Goal: Task Accomplishment & Management: Use online tool/utility

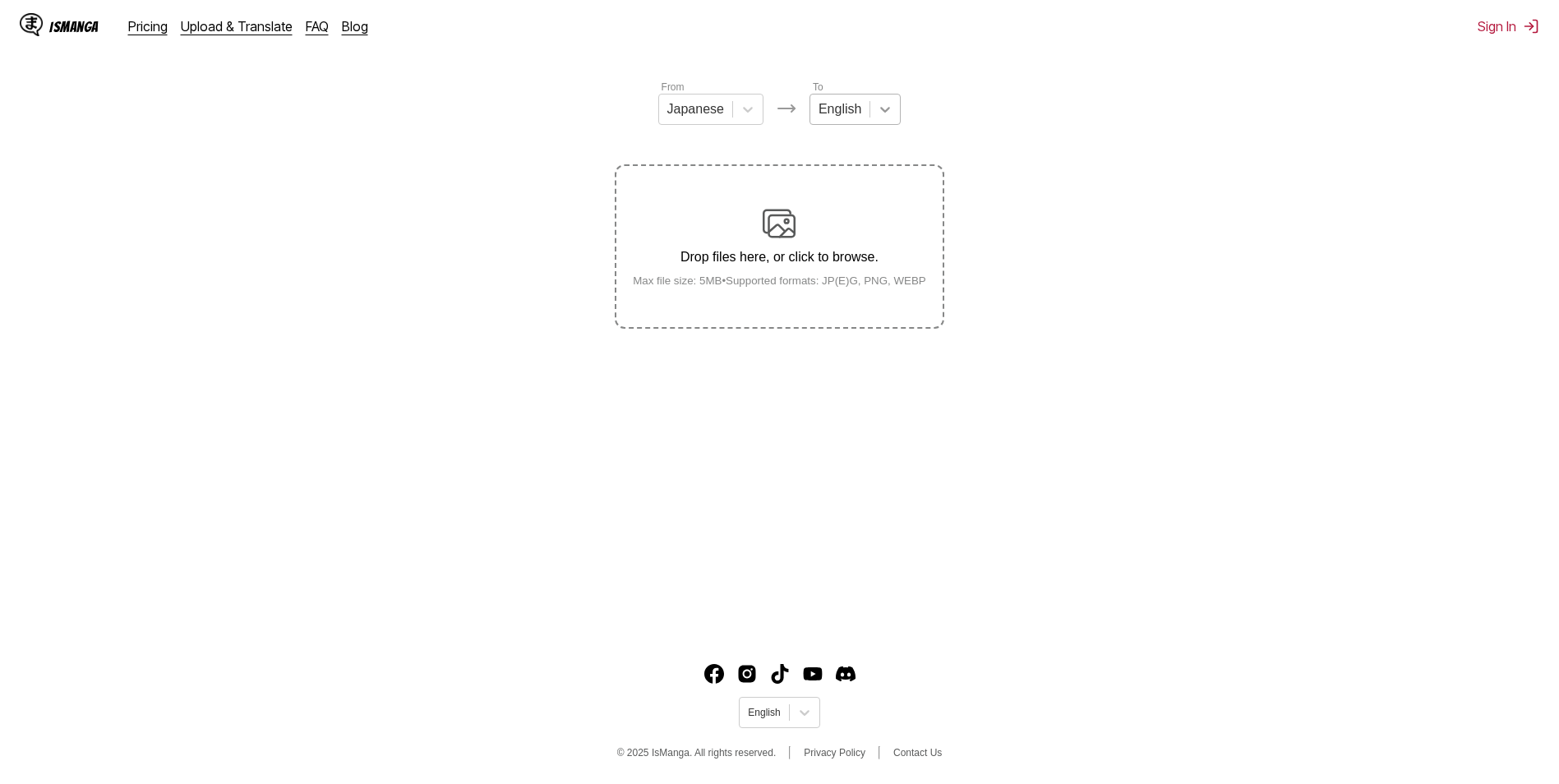
click at [891, 107] on div at bounding box center [885, 109] width 29 height 29
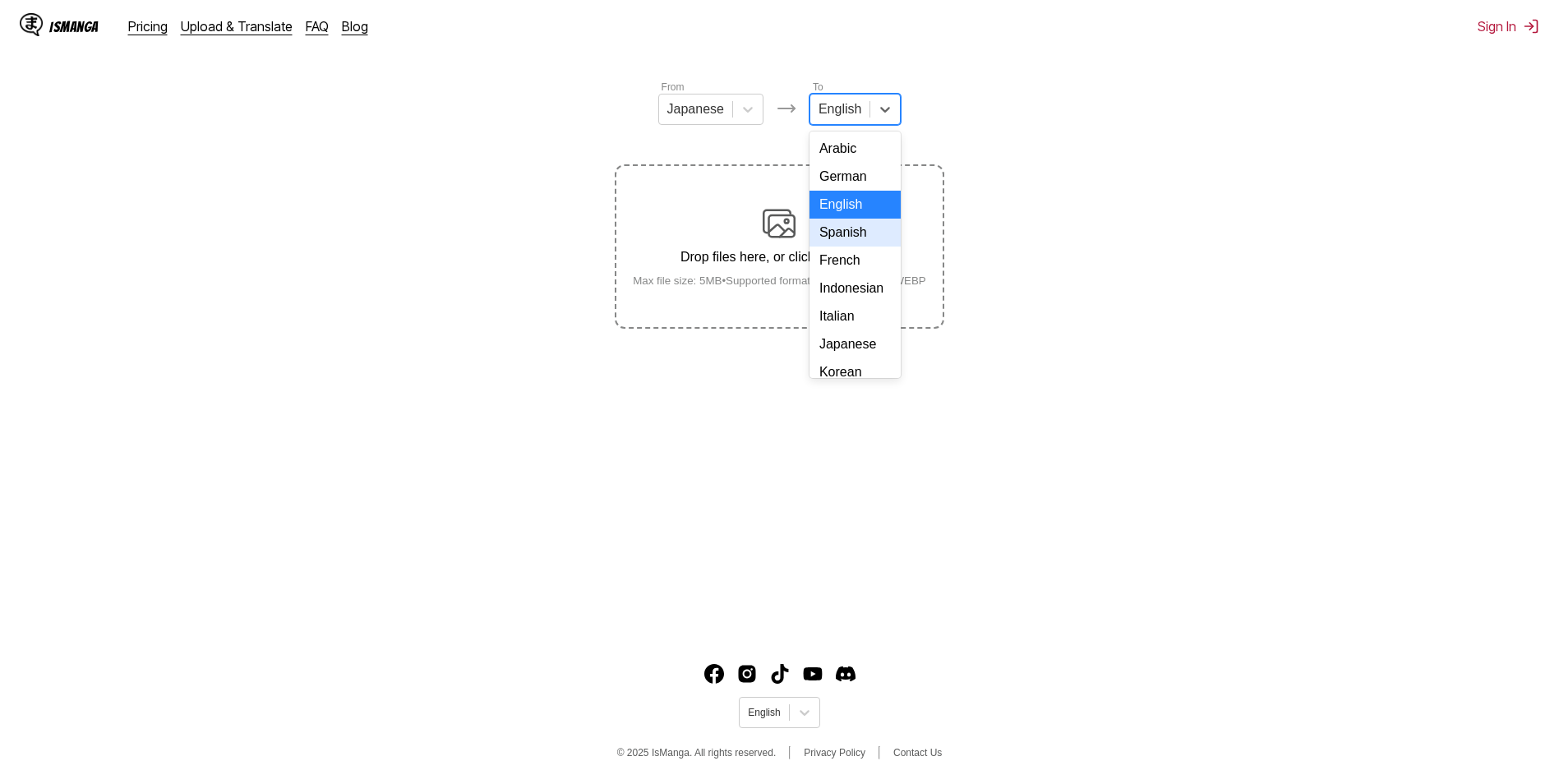
click at [855, 246] on div "Spanish" at bounding box center [855, 232] width 91 height 28
click at [785, 249] on div "Drop files here, or click to browse. Max file size: 5MB • Supported formats: JP…" at bounding box center [779, 246] width 320 height 80
click at [0, 0] on input "Drop files here, or click to browse. Max file size: 5MB • Supported formats: JP…" at bounding box center [0, 0] width 0 height 0
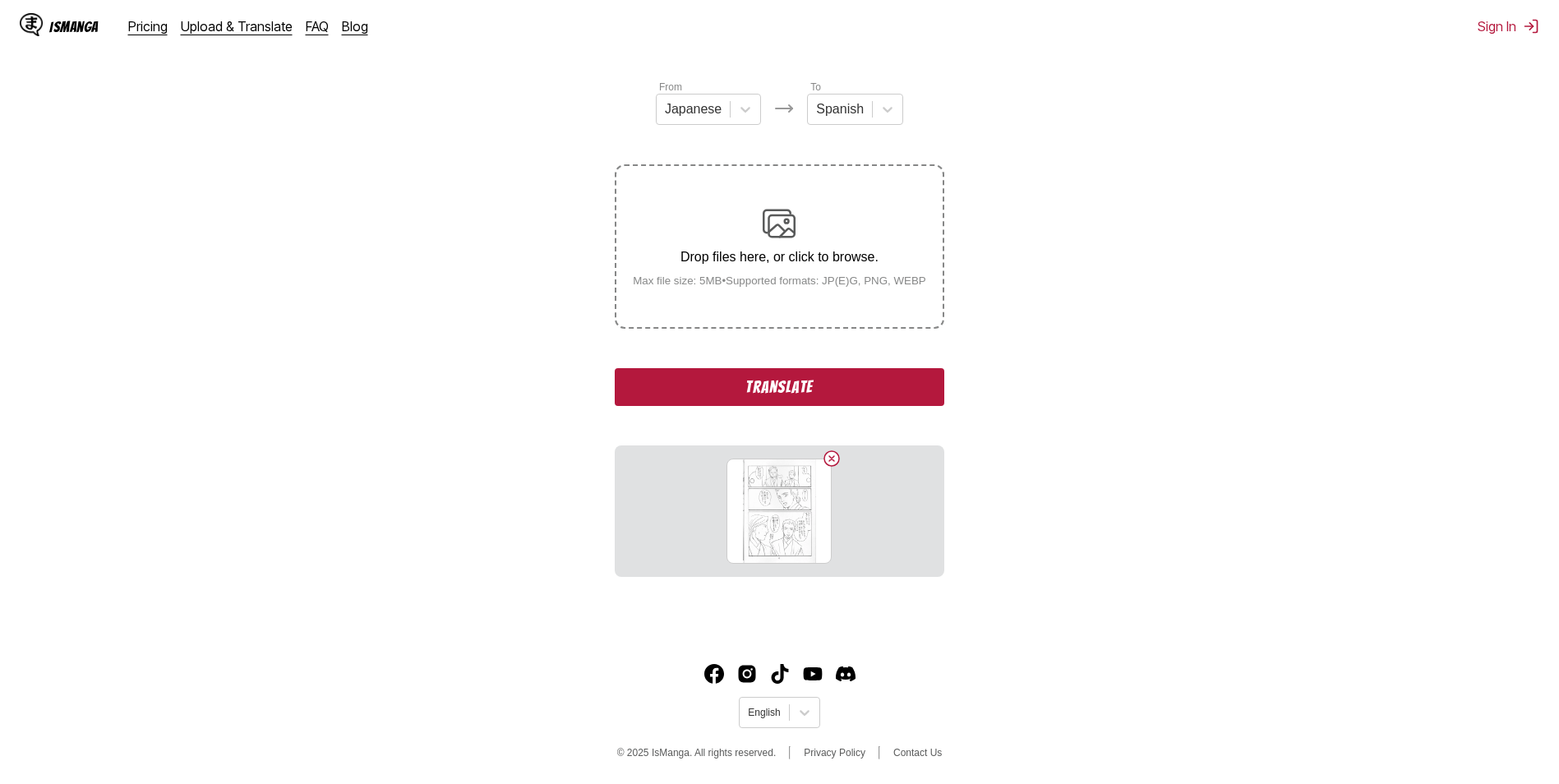
click at [746, 404] on button "Translate" at bounding box center [778, 387] width 329 height 38
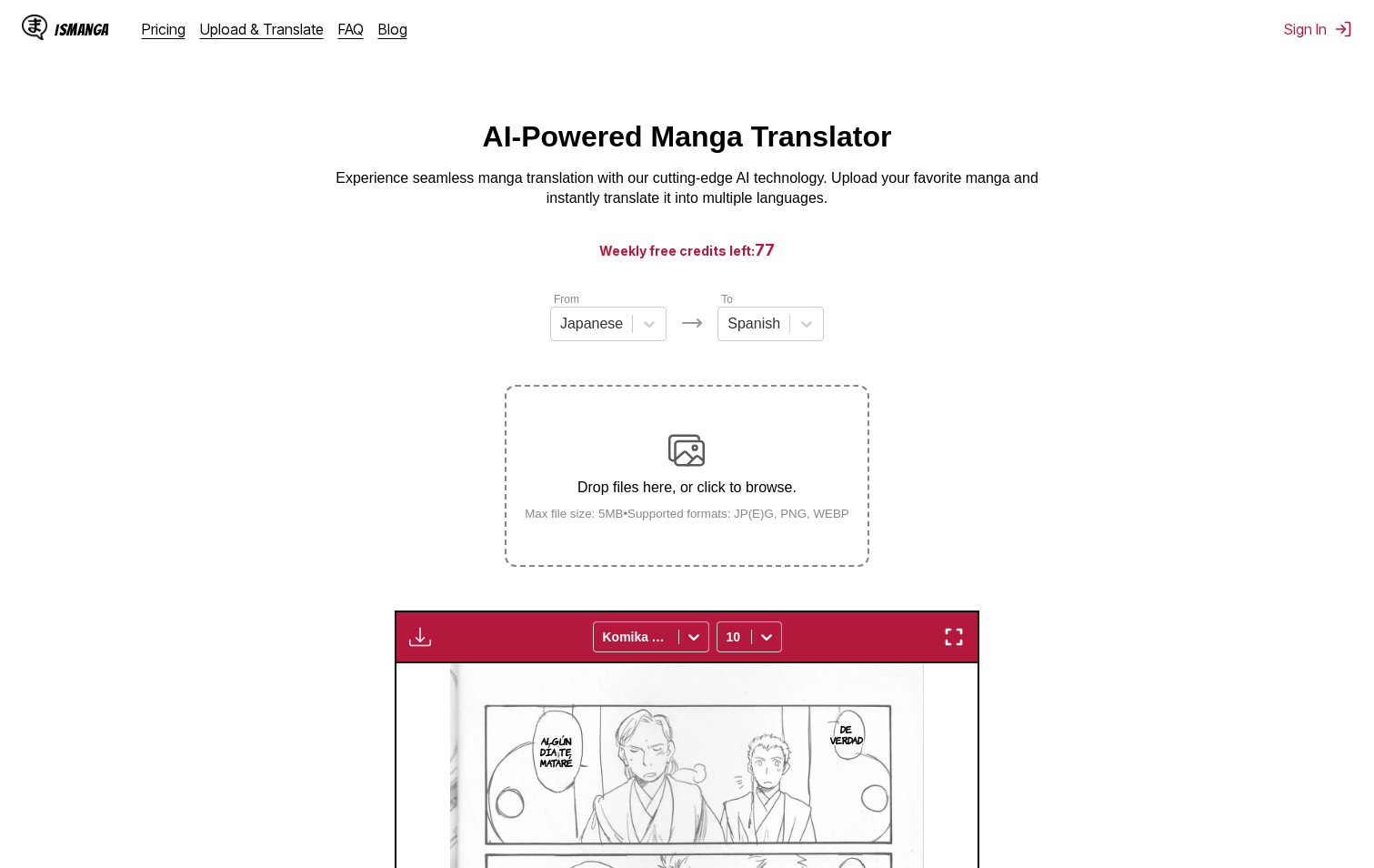
click at [698, 445] on img at bounding box center [687, 450] width 36 height 36
click at [0, 0] on input "Drop files here, or click to browse. Max file size: 5MB • Supported formats: JP…" at bounding box center [0, 0] width 0 height 0
click at [255, 406] on section "From Japanese To Spanish Drop files here, or click to browse. Max file size: 5M…" at bounding box center [687, 840] width 1345 height 1101
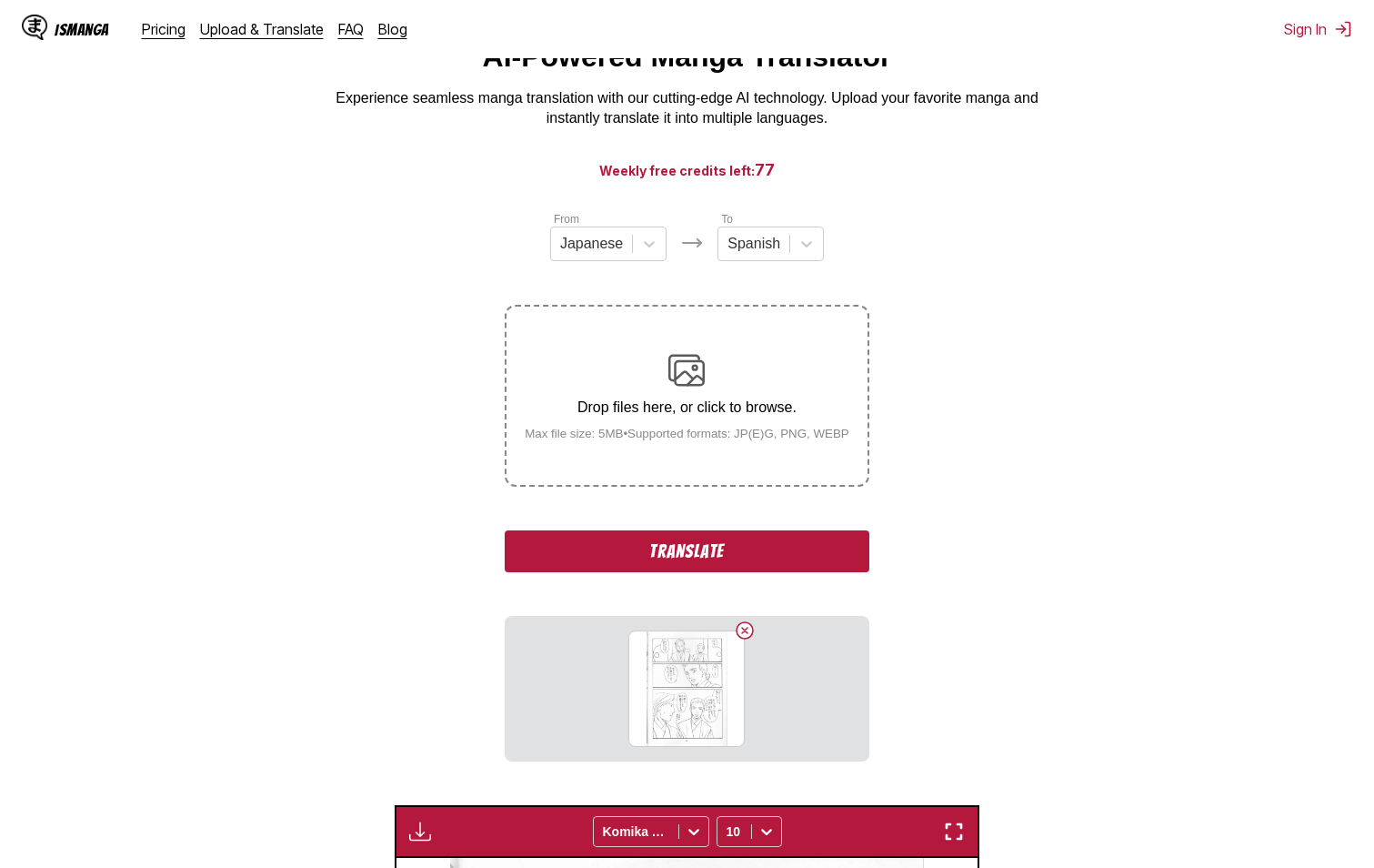
scroll to position [182, 0]
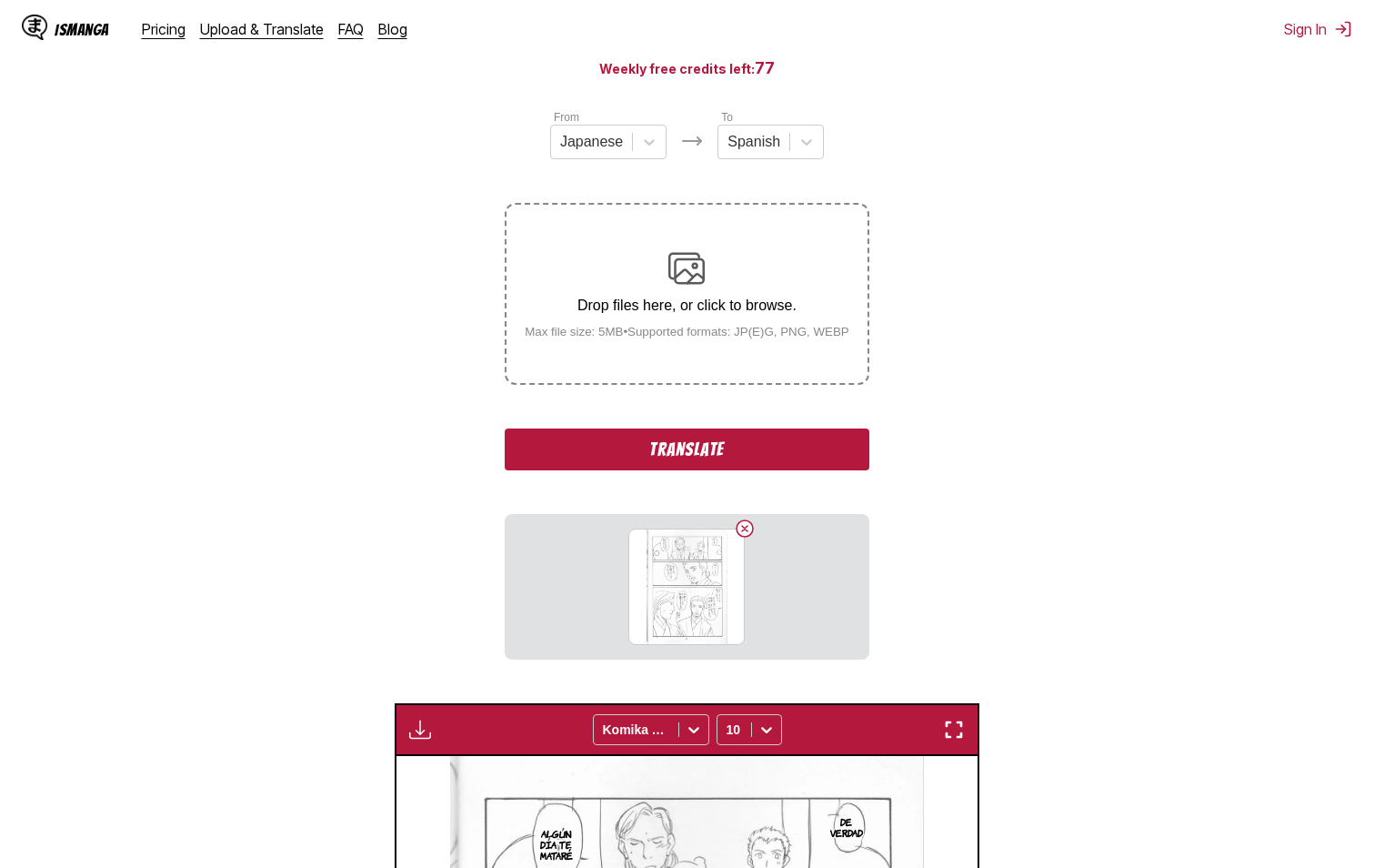
click at [699, 462] on button "Translate" at bounding box center [686, 449] width 364 height 42
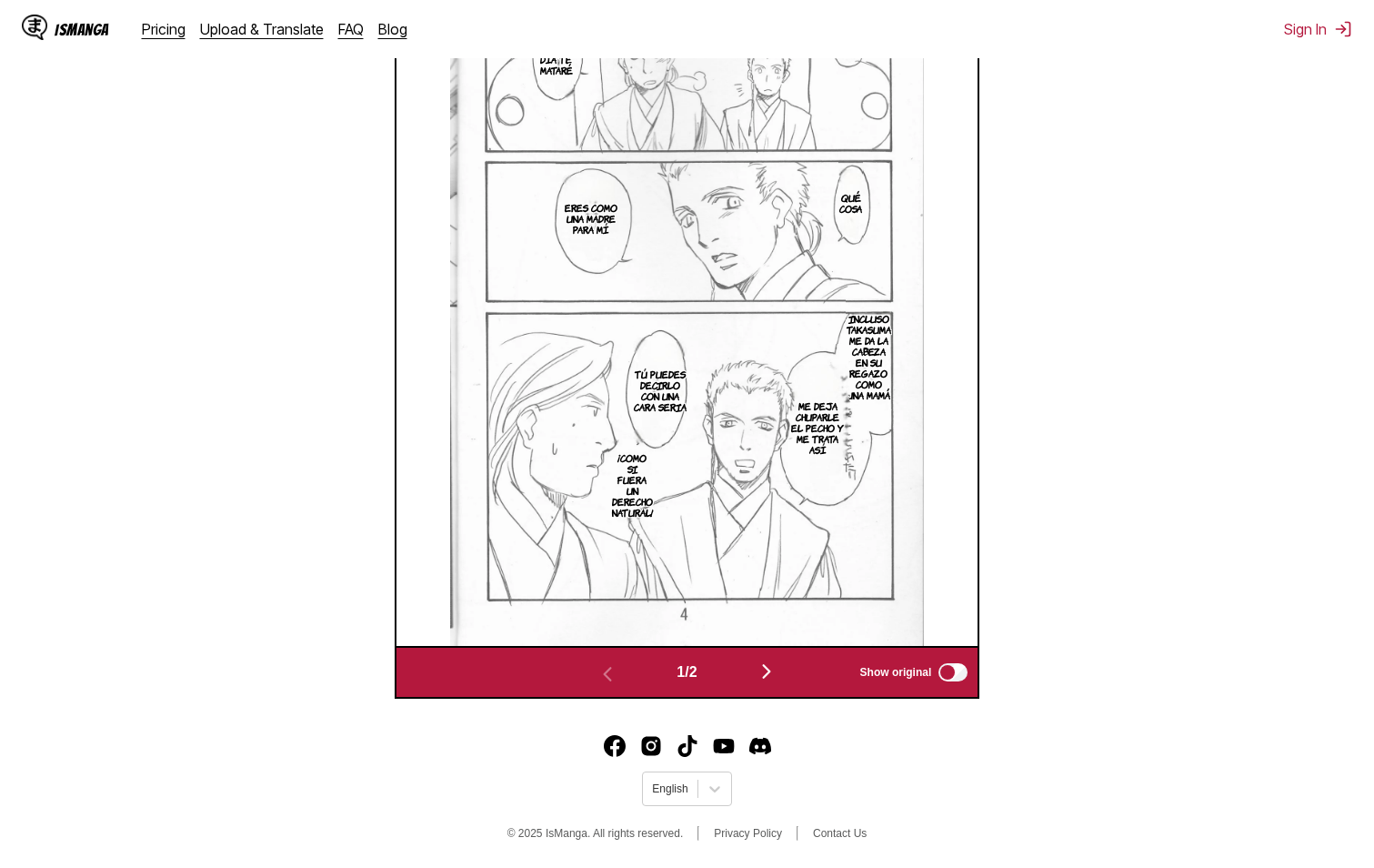
click at [769, 682] on button "button" at bounding box center [766, 672] width 109 height 27
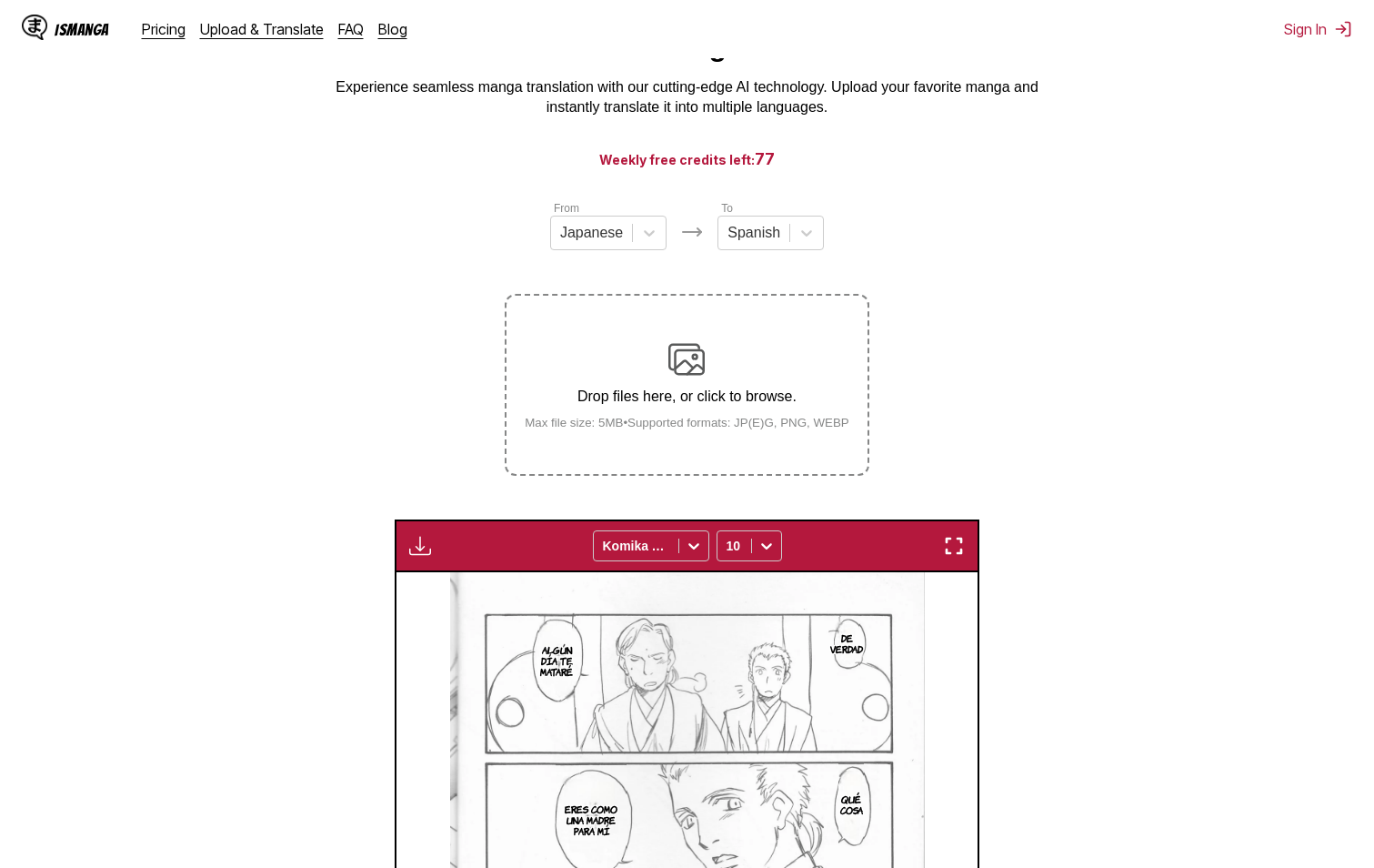
scroll to position [0, 0]
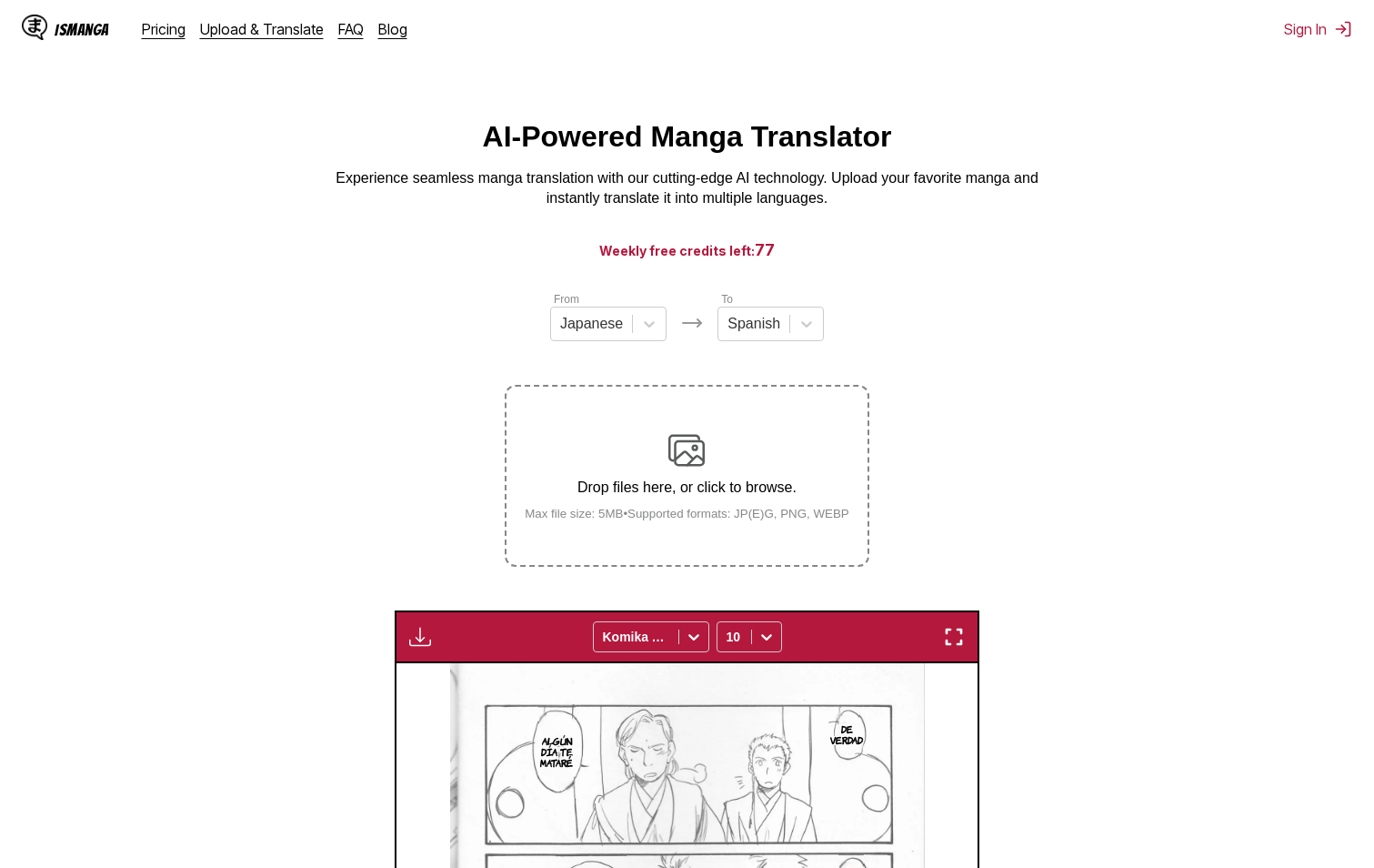
click at [659, 484] on p "Drop files here, or click to browse." at bounding box center [687, 487] width 354 height 16
click at [0, 0] on input "Drop files here, or click to browse. Max file size: 5MB • Supported formats: JP…" at bounding box center [0, 0] width 0 height 0
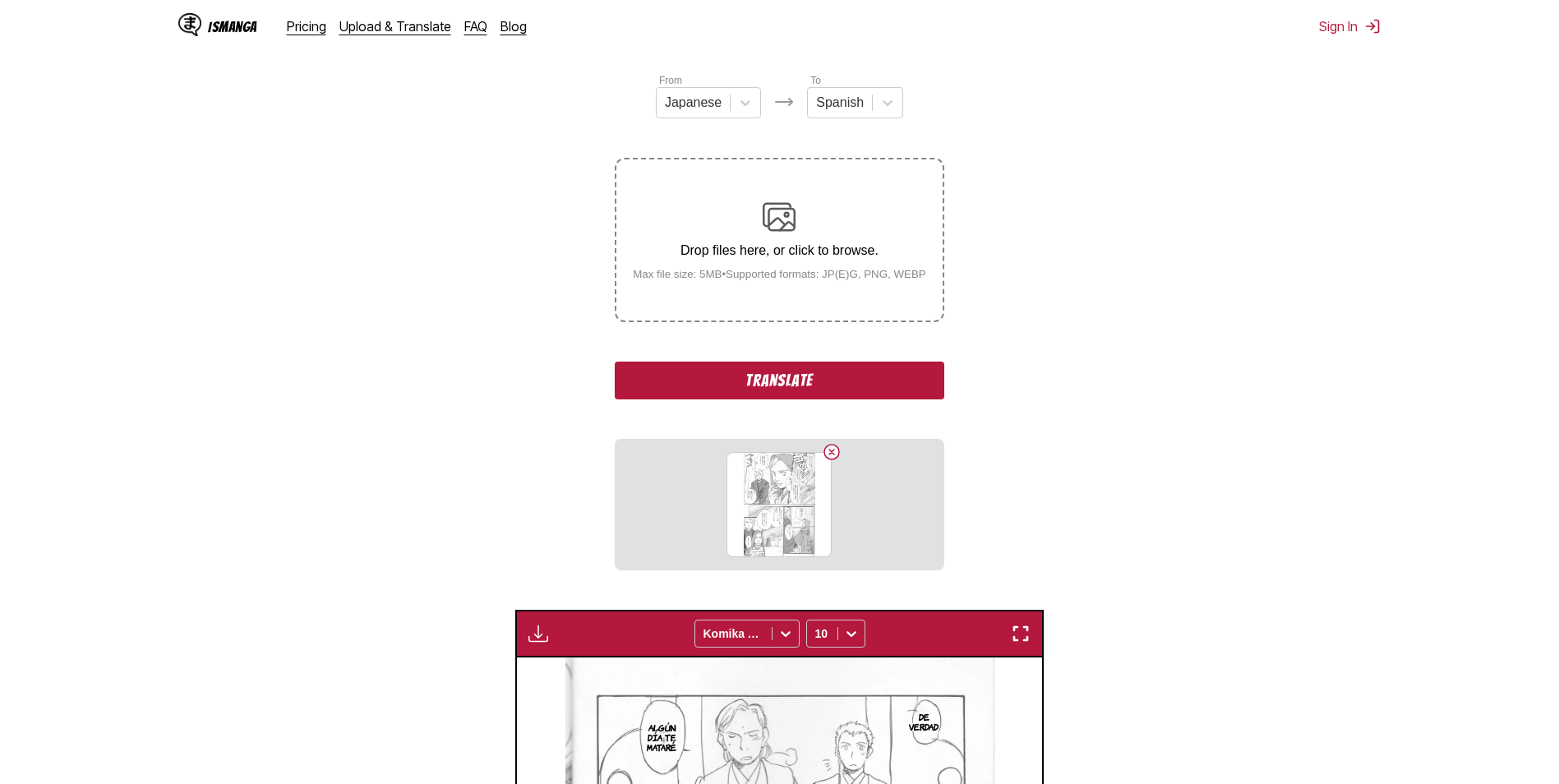
scroll to position [246, 0]
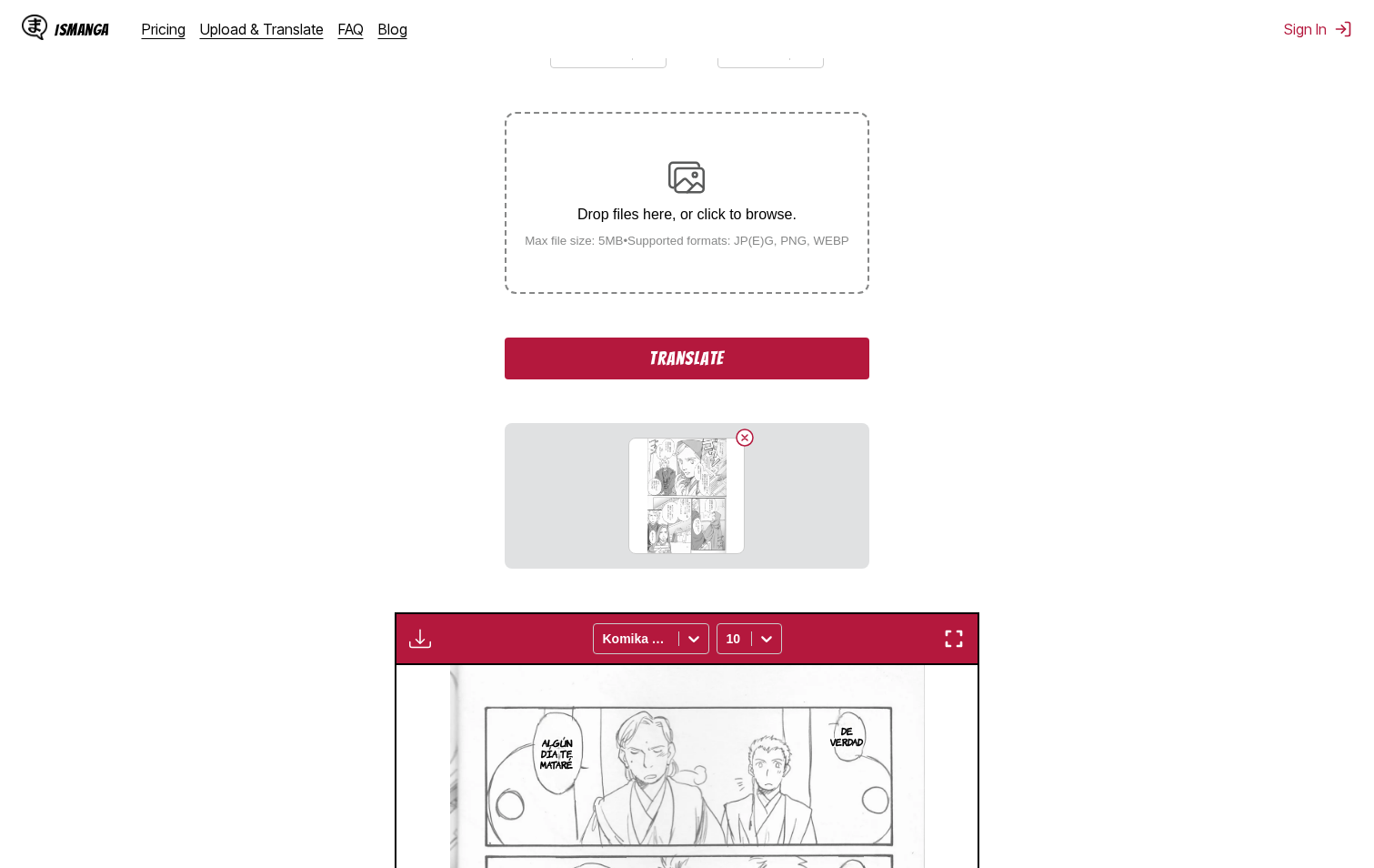
click at [634, 351] on button "Translate" at bounding box center [686, 358] width 364 height 42
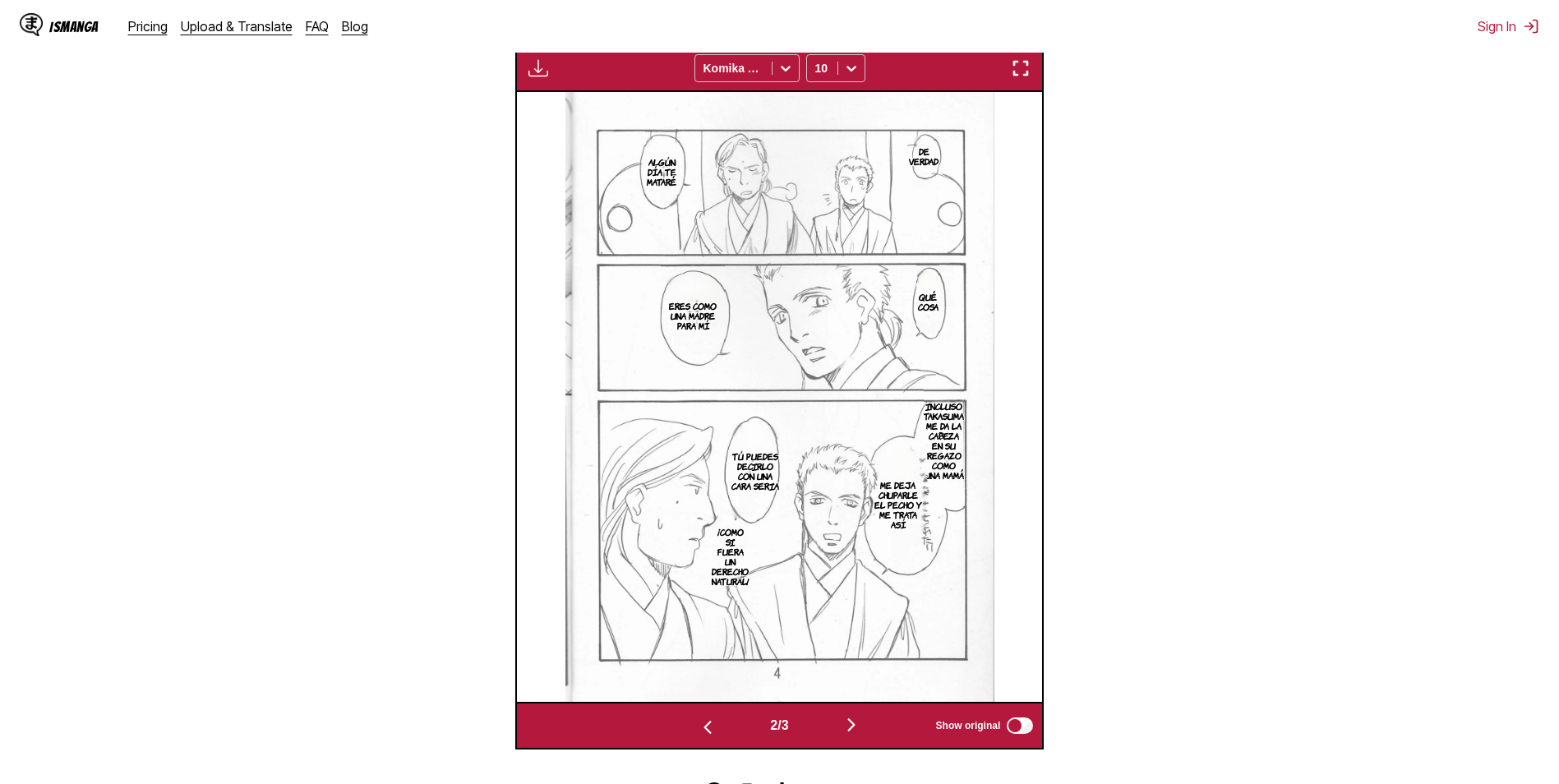
scroll to position [575, 0]
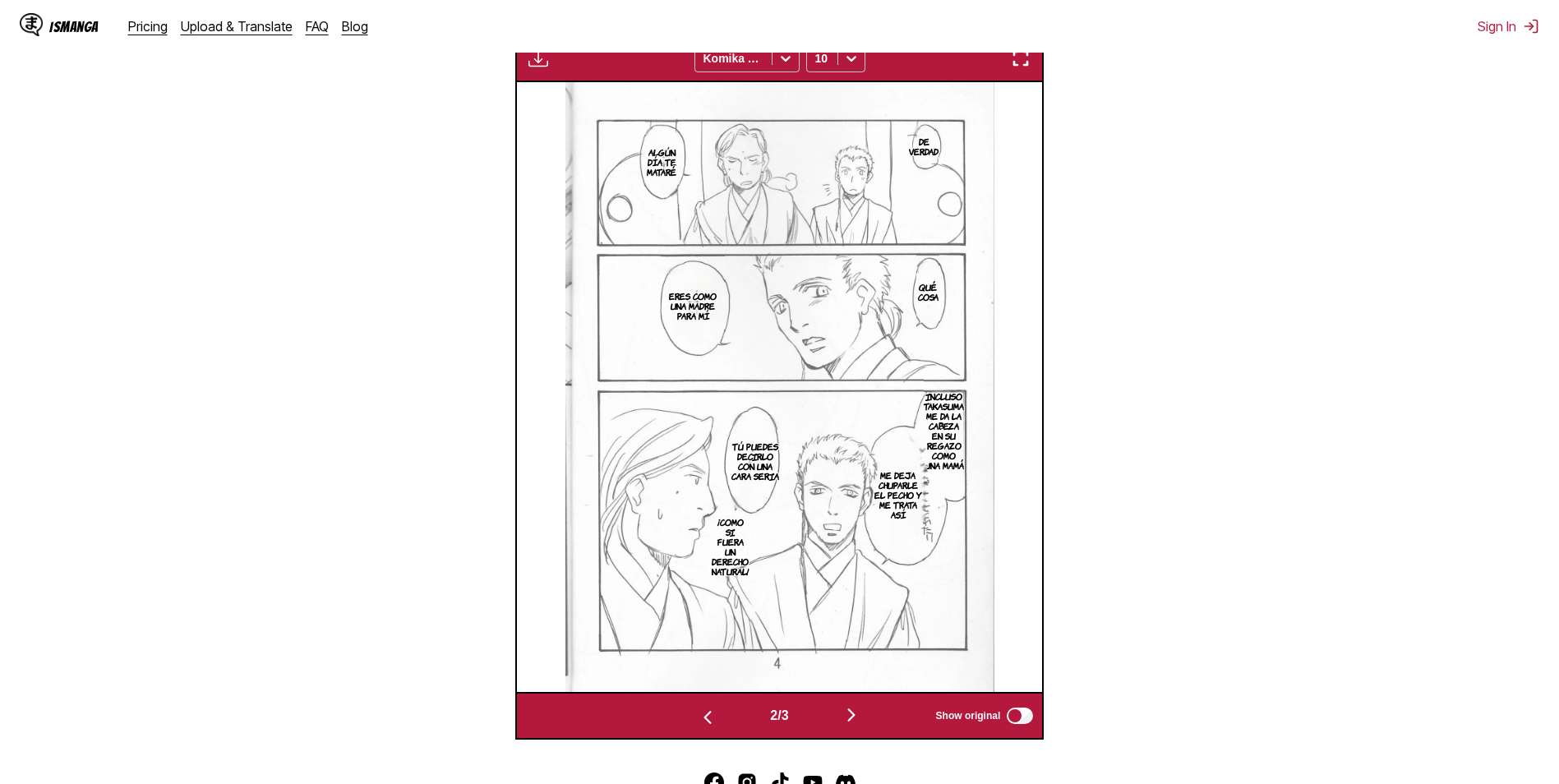
click at [707, 712] on img "button" at bounding box center [707, 717] width 20 height 20
click at [879, 722] on button "button" at bounding box center [851, 716] width 99 height 24
click at [860, 717] on img "button" at bounding box center [851, 715] width 20 height 20
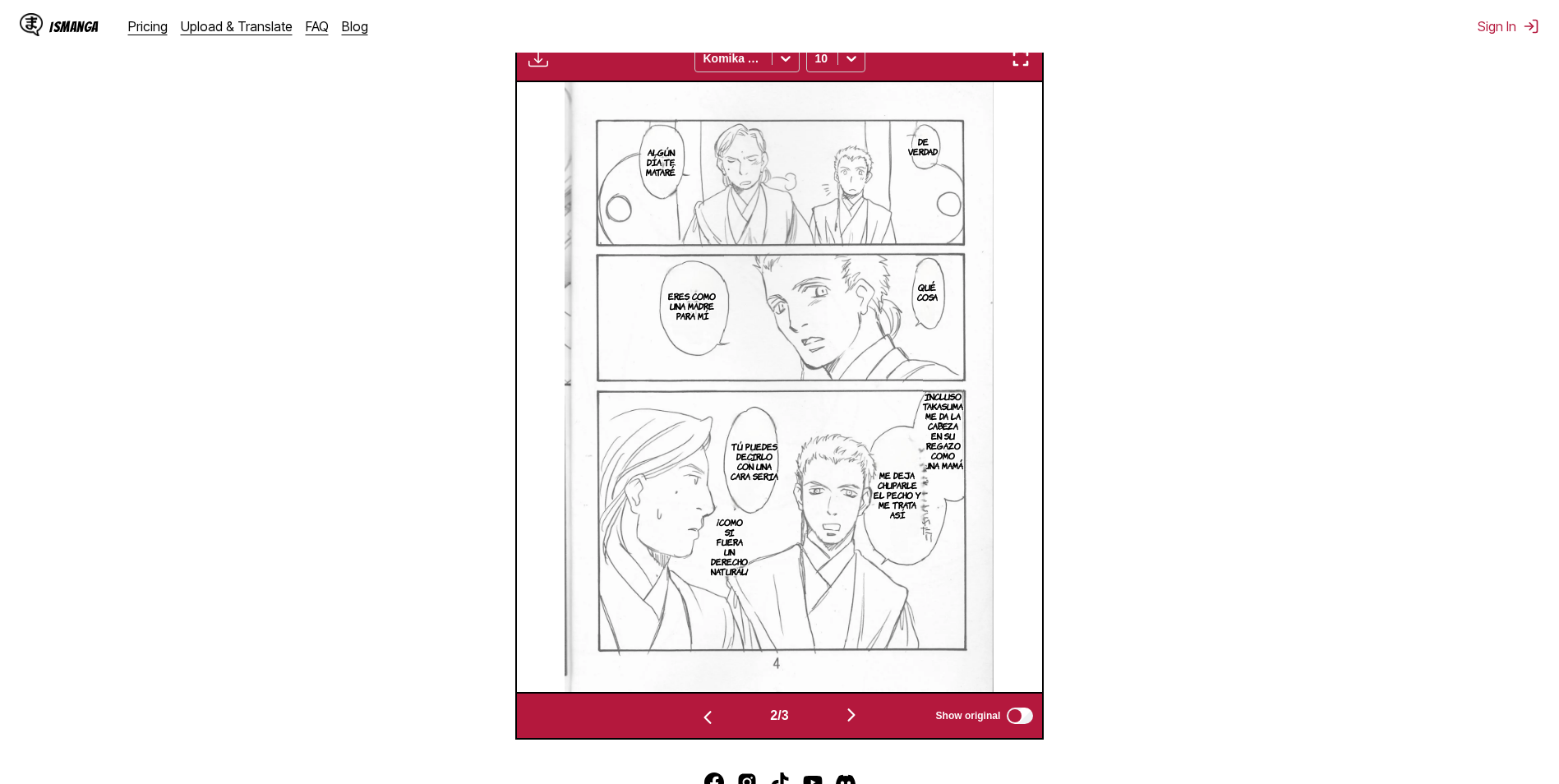
scroll to position [0, 1051]
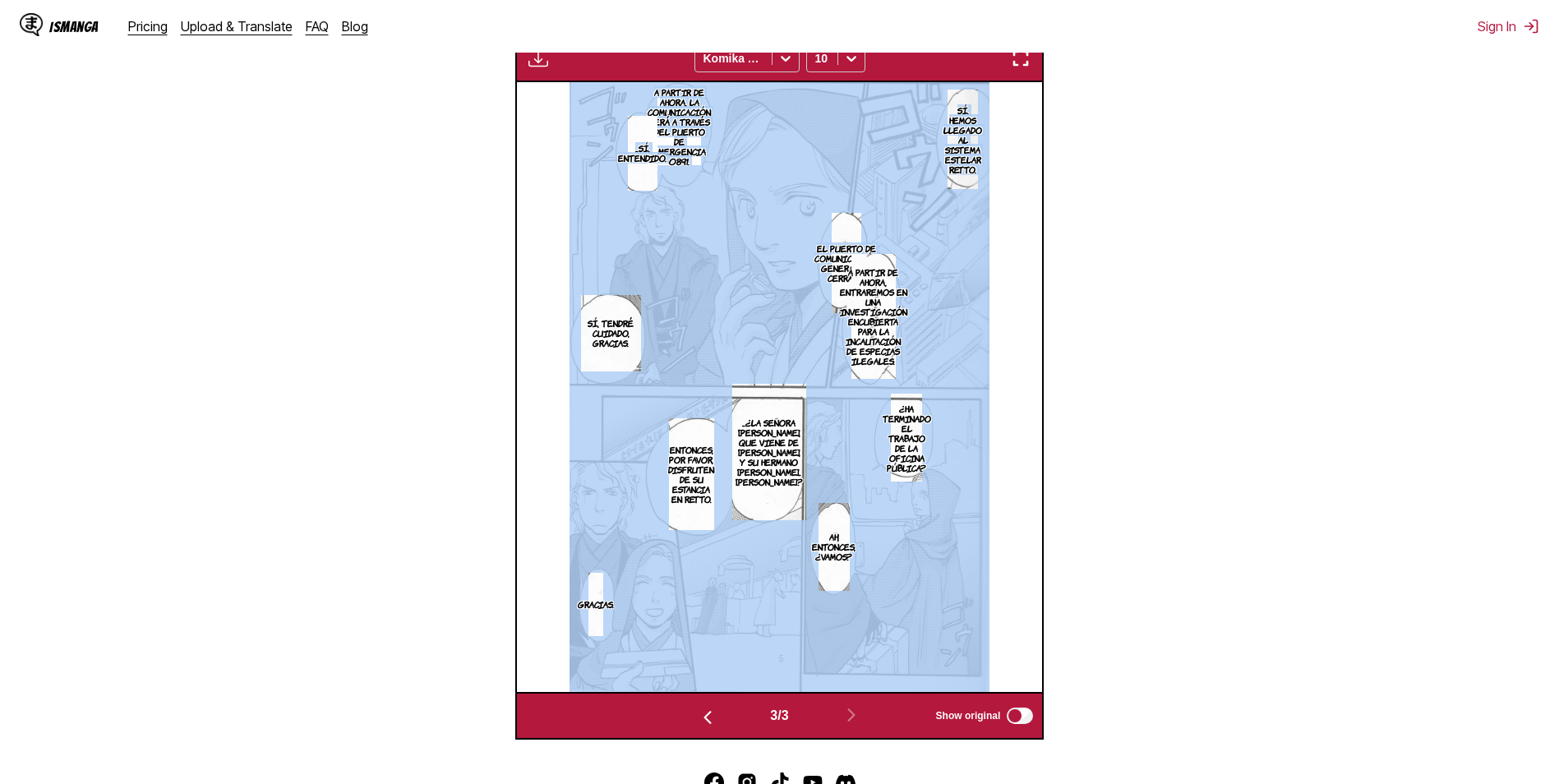
drag, startPoint x: 822, startPoint y: 262, endPoint x: 809, endPoint y: 259, distance: 13.3
click at [809, 259] on div "Sí. Hemos llegado al sistema estelar Retto. A partir de ahora, la comunicación …" at bounding box center [779, 387] width 526 height 610
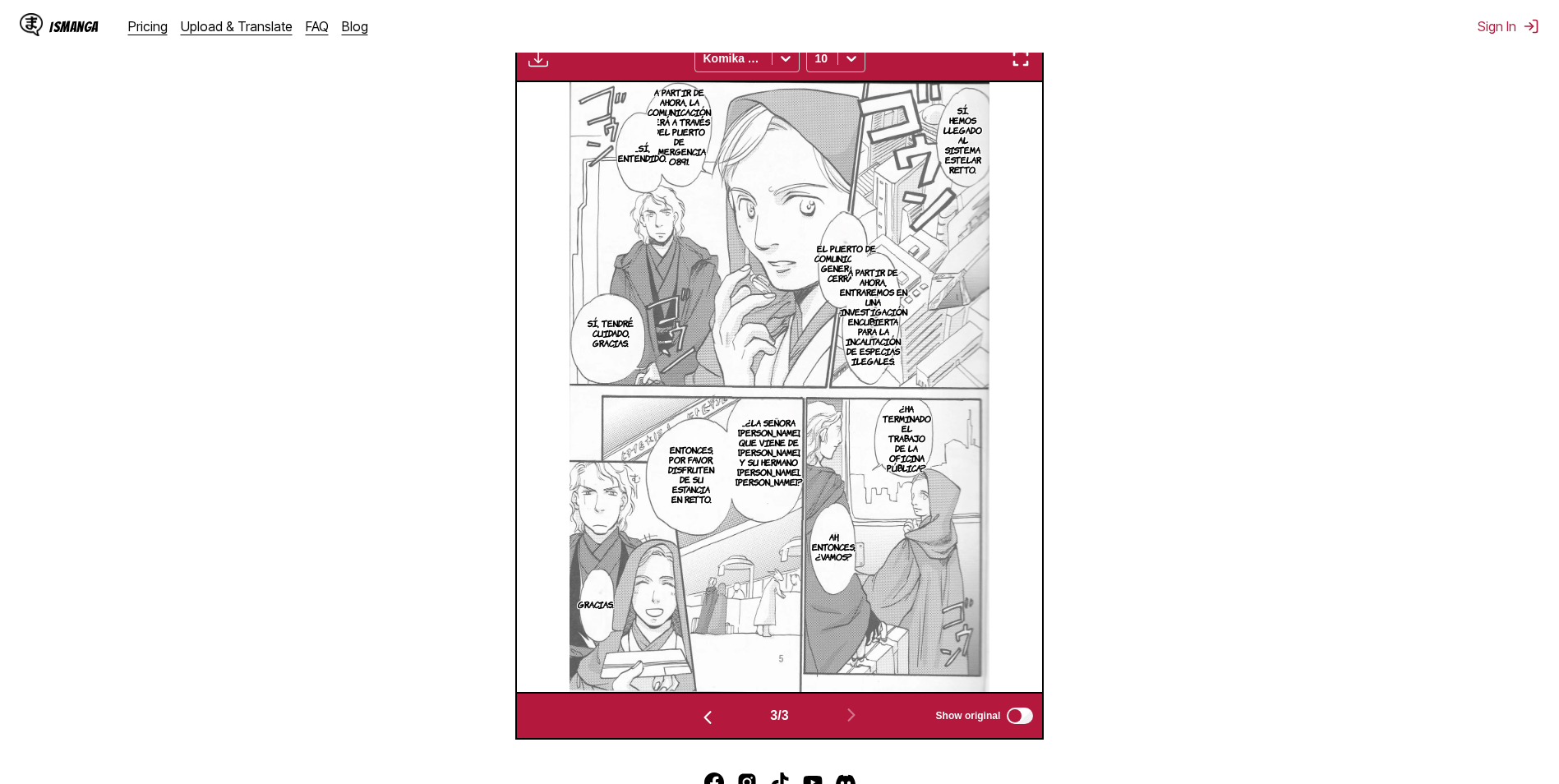
drag, startPoint x: 809, startPoint y: 259, endPoint x: 831, endPoint y: 278, distance: 29.1
click at [831, 278] on p "El puerto de comunicación general se cerrará." at bounding box center [845, 263] width 69 height 46
drag, startPoint x: 816, startPoint y: 260, endPoint x: 956, endPoint y: 300, distance: 145.6
click at [956, 300] on article "Sí. Hemos llegado al sistema estelar Retto. A partir de ahora, la comunicación …" at bounding box center [780, 387] width 420 height 610
drag, startPoint x: 956, startPoint y: 300, endPoint x: 894, endPoint y: 244, distance: 83.5
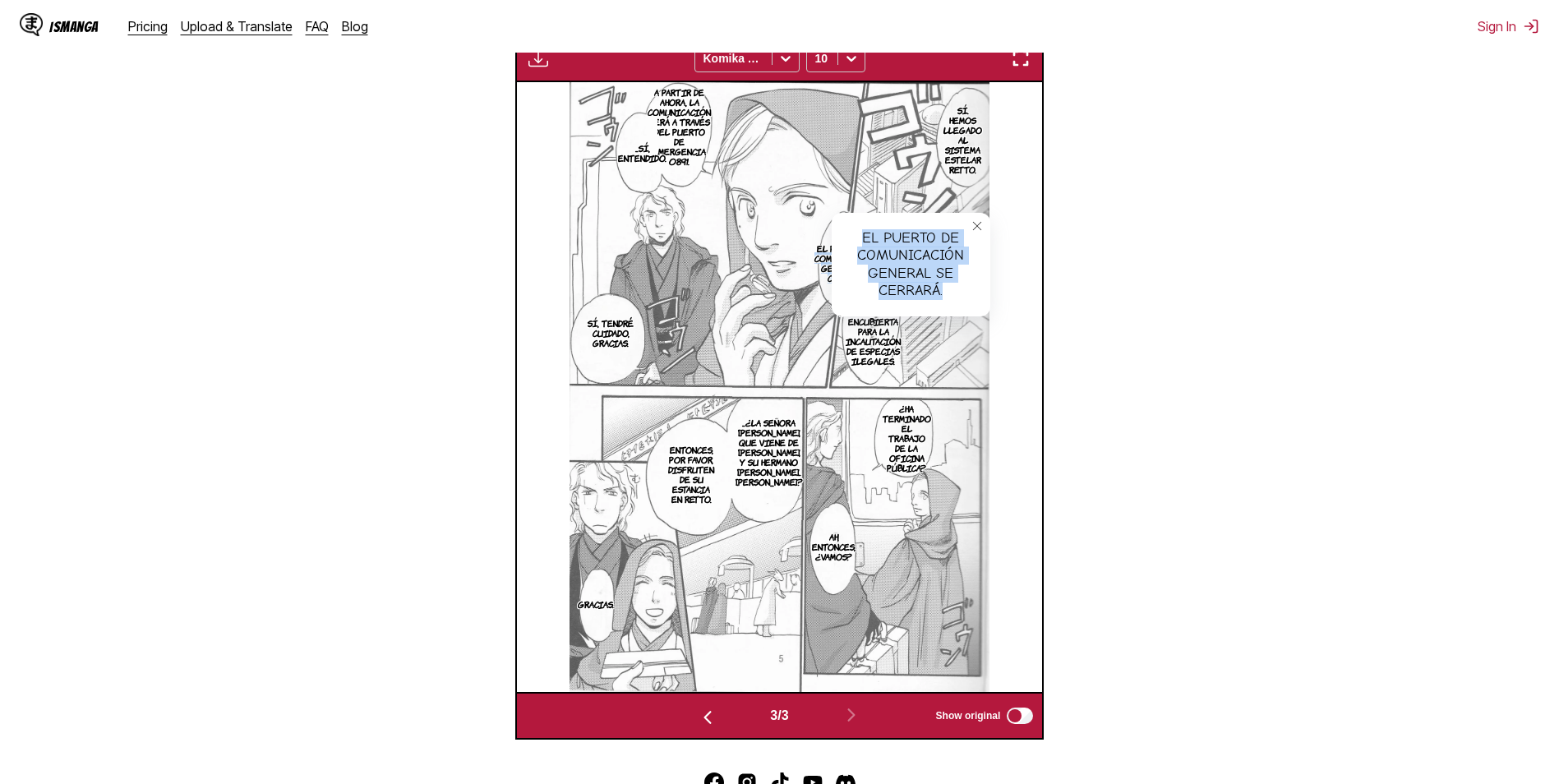
copy article "comunicación general se cerrará. El puerto de comunicación general se cerrará."
click at [980, 225] on icon "close-tooltip" at bounding box center [976, 226] width 11 height 11
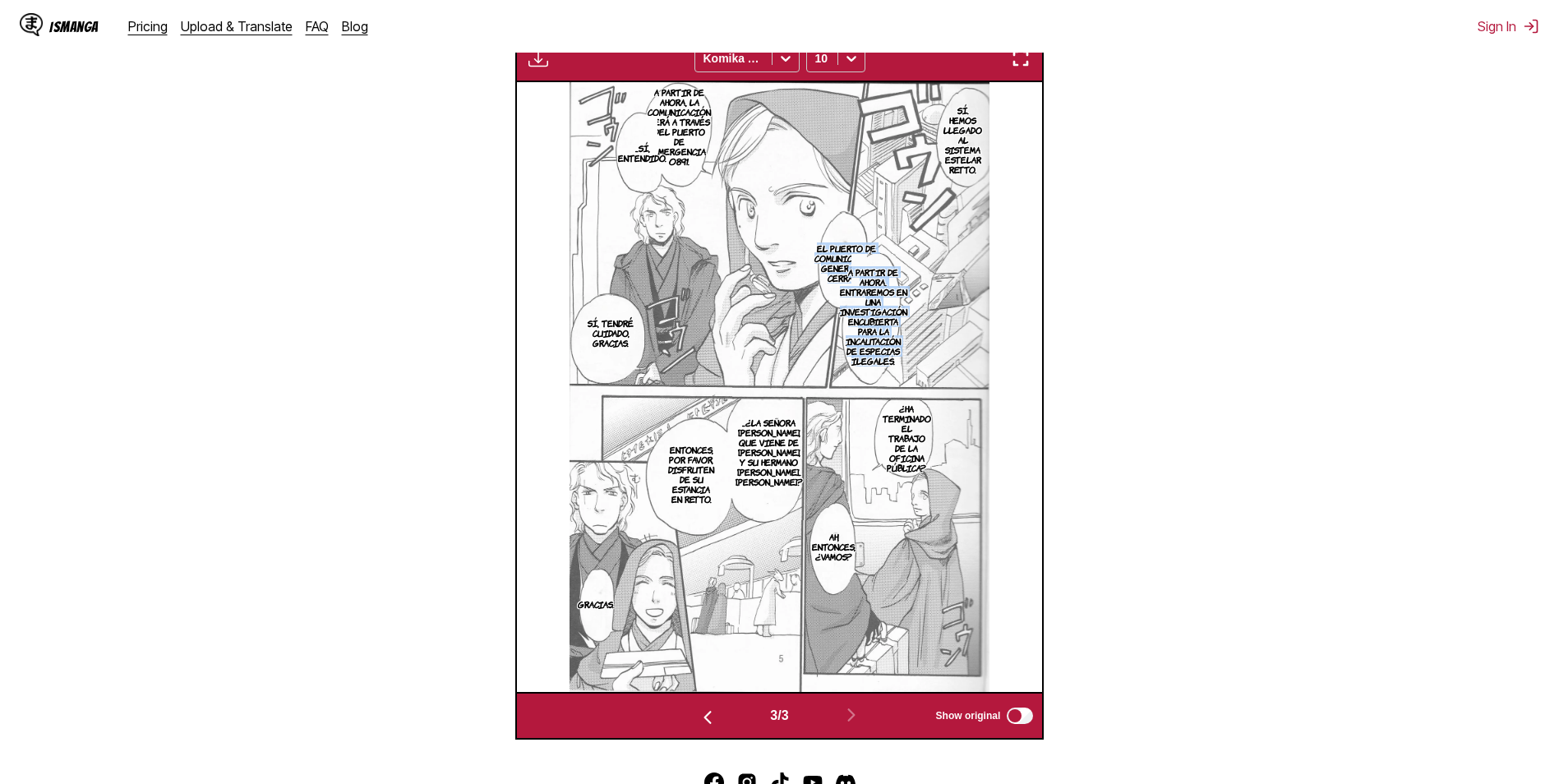
drag, startPoint x: 819, startPoint y: 247, endPoint x: 887, endPoint y: 378, distance: 147.6
click at [887, 378] on article "Sí. Hemos llegado al sistema estelar Retto. A partir de ahora, la comunicación …" at bounding box center [780, 387] width 420 height 610
drag, startPoint x: 887, startPoint y: 378, endPoint x: 1212, endPoint y: 256, distance: 347.1
click at [1212, 256] on section "From Japanese To Spanish Drop files here, or click to browse. Max file size: 5M…" at bounding box center [779, 242] width 1532 height 994
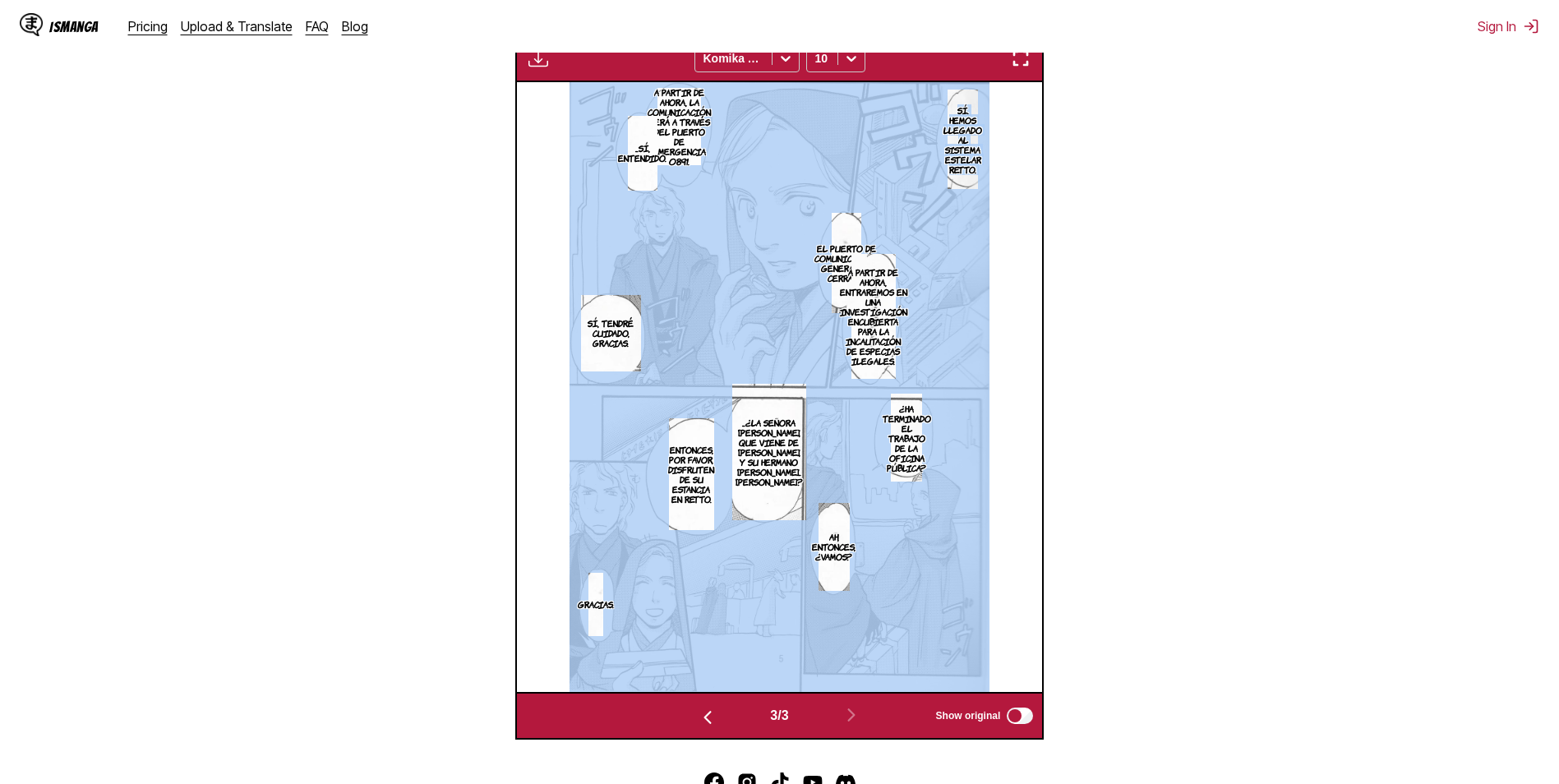
drag, startPoint x: 650, startPoint y: 94, endPoint x: 701, endPoint y: 167, distance: 89.1
click at [701, 167] on div "Sí. Hemos llegado al sistema estelar Retto. A partir de ahora, la comunicación …" at bounding box center [779, 387] width 526 height 610
click at [1311, 233] on section "From Japanese To Spanish Drop files here, or click to browse. Max file size: 5M…" at bounding box center [779, 242] width 1532 height 994
click at [1005, 300] on div "Sí. Hemos llegado al sistema estelar Retto. A partir de ahora, la comunicación …" at bounding box center [779, 387] width 526 height 610
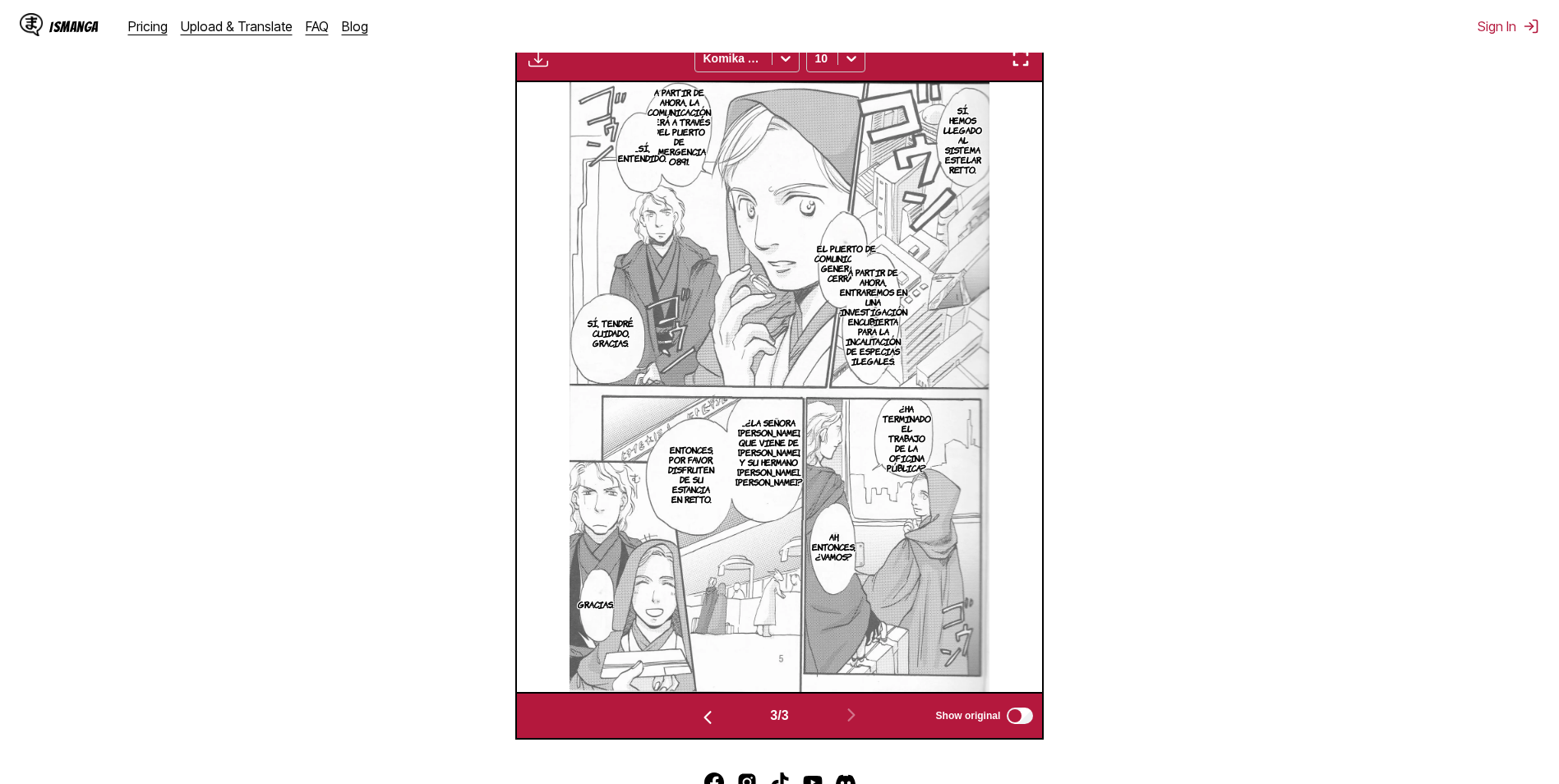
click at [711, 722] on img "button" at bounding box center [707, 717] width 20 height 20
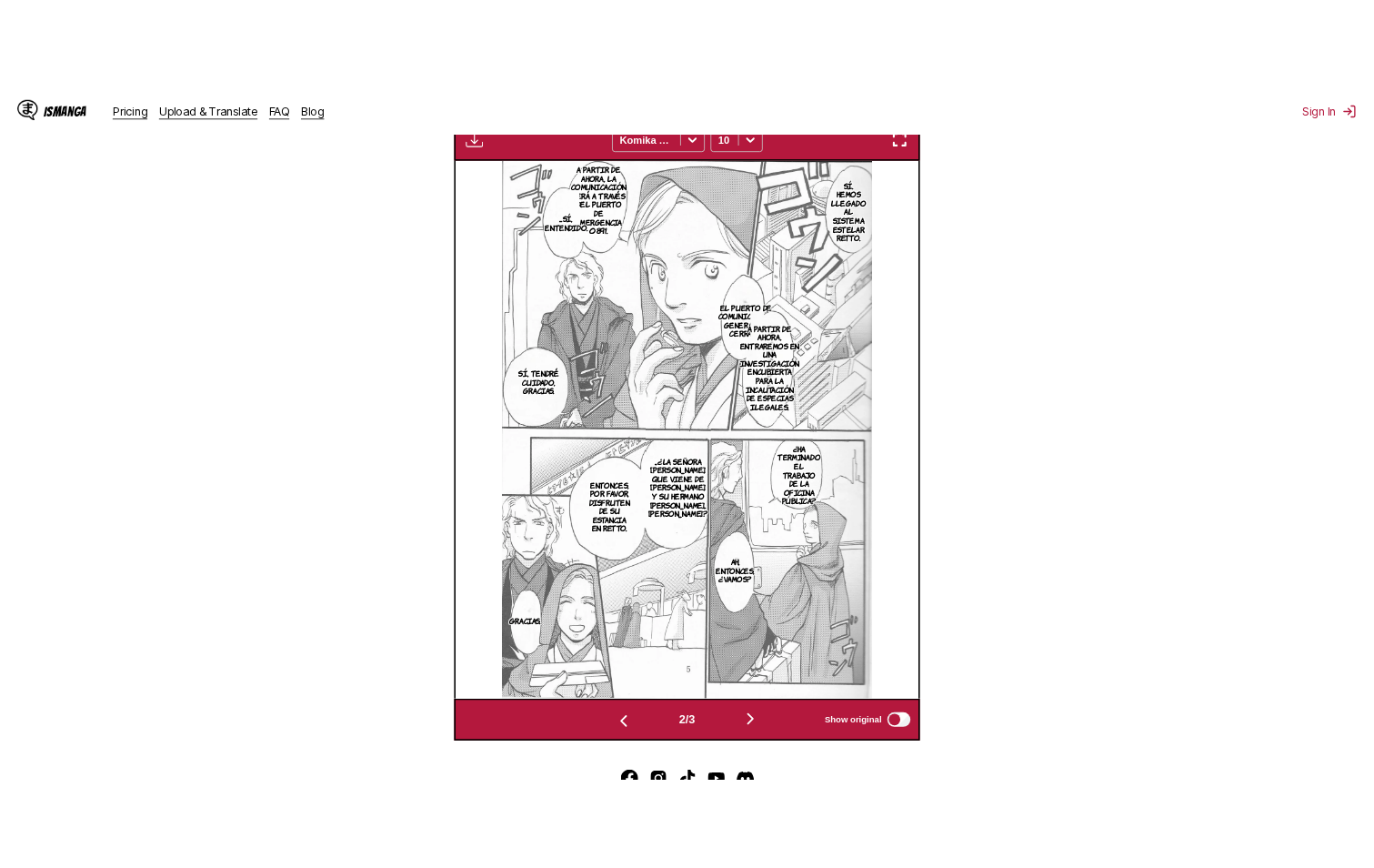
scroll to position [0, 582]
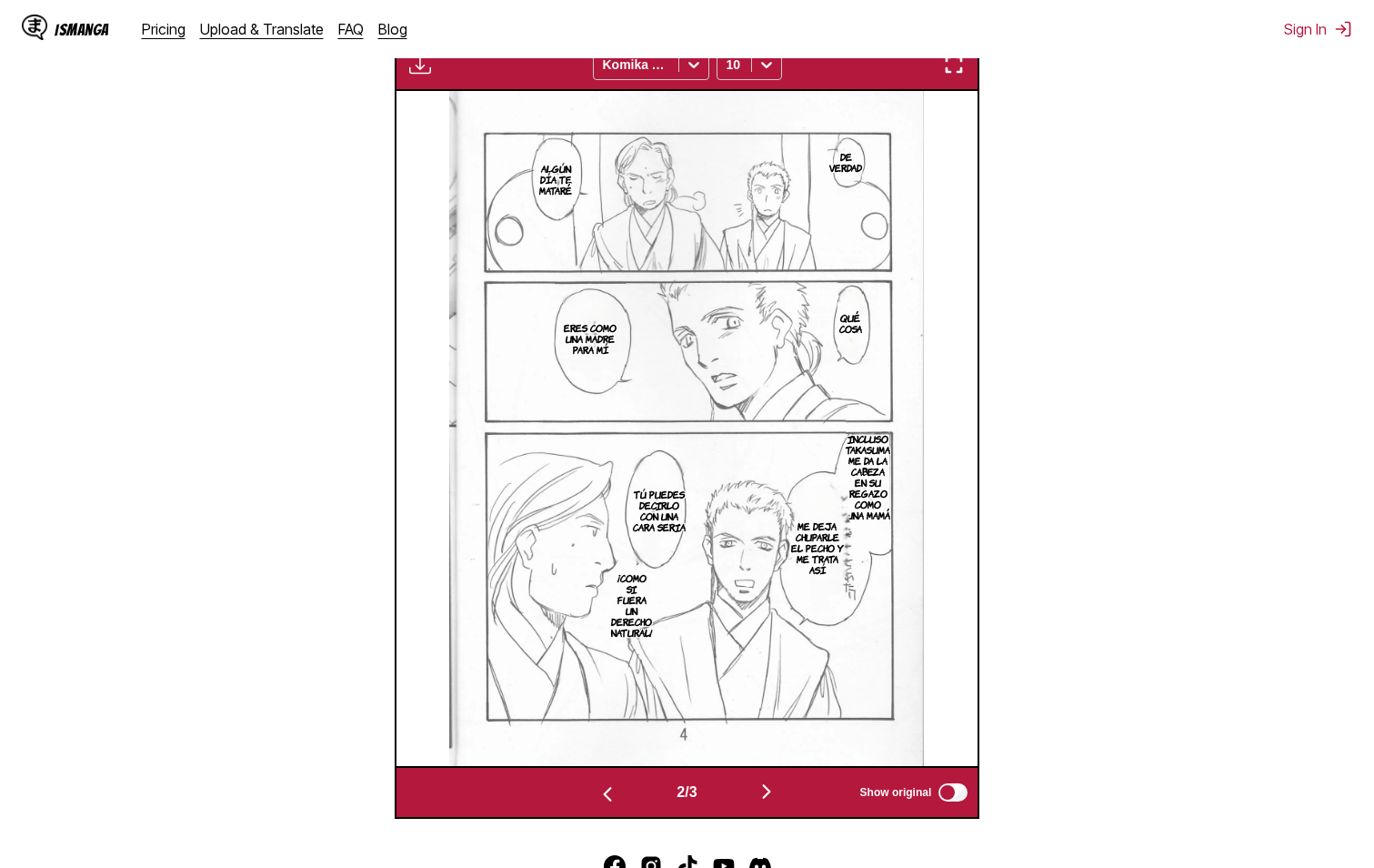
click at [771, 791] on img "button" at bounding box center [766, 791] width 22 height 22
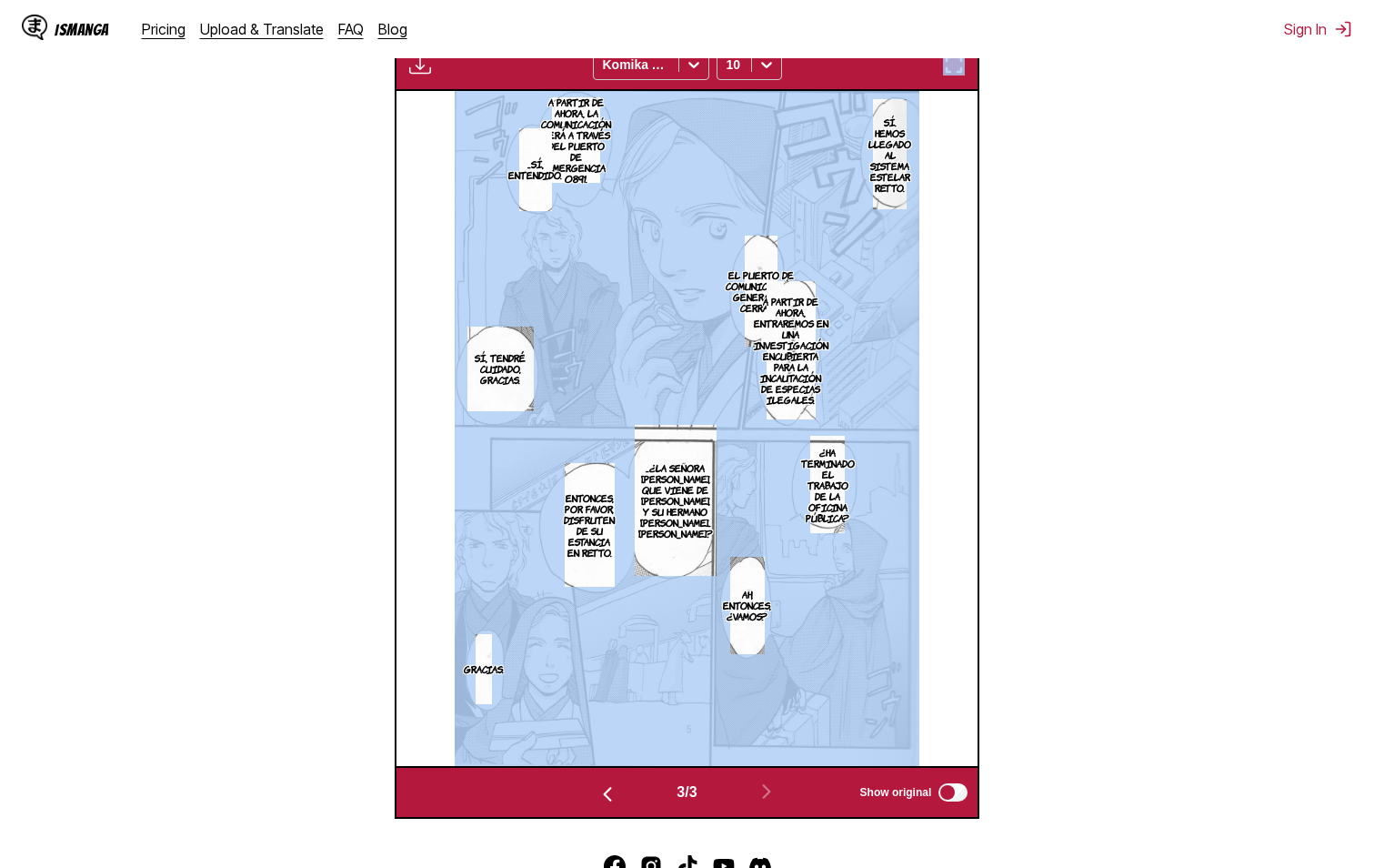
drag, startPoint x: 936, startPoint y: 90, endPoint x: 758, endPoint y: 519, distance: 464.5
click at [758, 519] on div "Available for premium users only Komika Axis 10 De verdad Algún día te mataré Q…" at bounding box center [687, 428] width 586 height 781
click at [1233, 406] on section "From Japanese To Spanish Drop files here, or click to browse. Max file size: 5M…" at bounding box center [687, 268] width 1345 height 1101
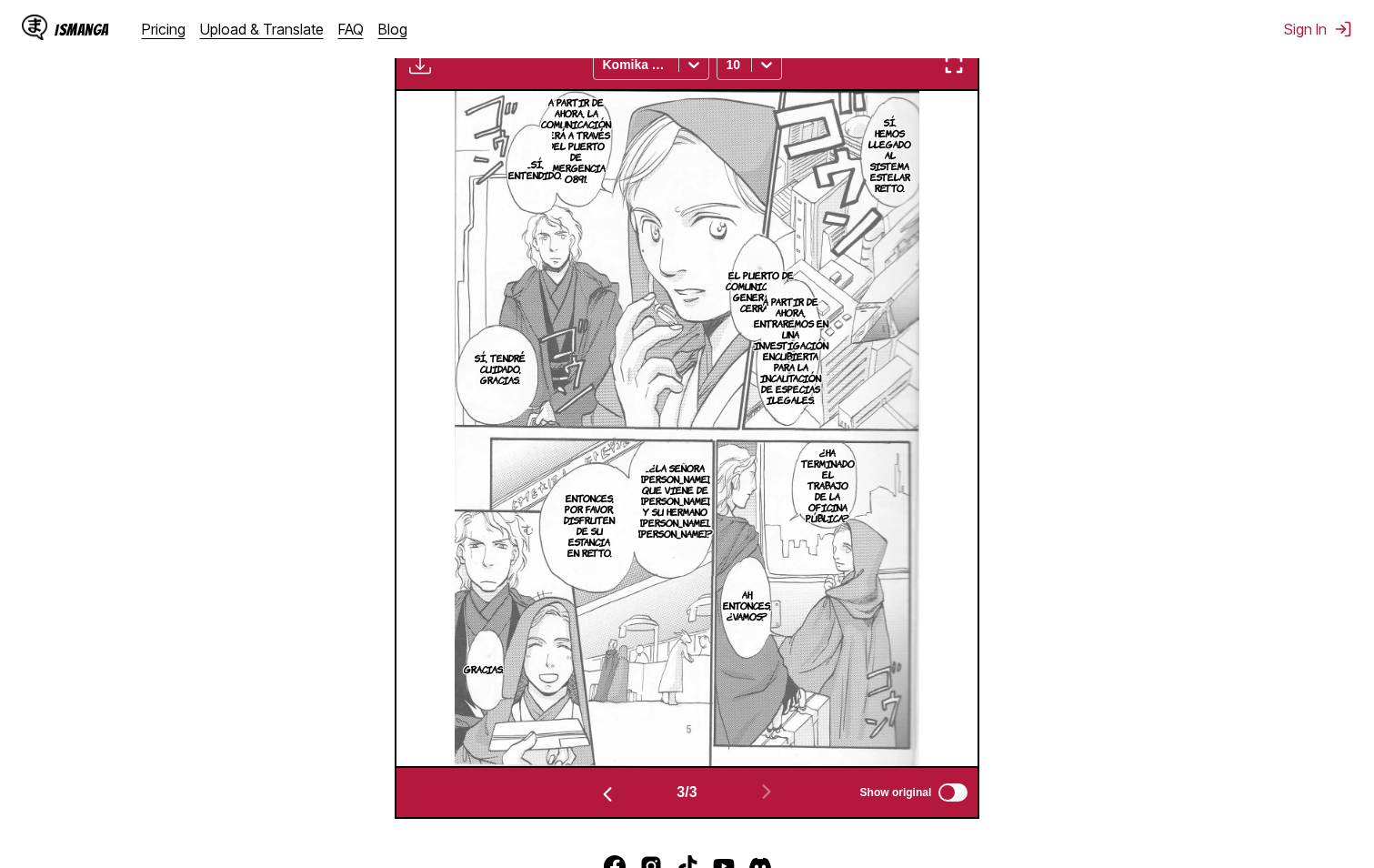
drag, startPoint x: 774, startPoint y: 320, endPoint x: 1193, endPoint y: 204, distance: 434.8
click at [1196, 202] on section "From Japanese To Spanish Drop files here, or click to browse. Max file size: 5M…" at bounding box center [687, 268] width 1345 height 1101
